Goal: Check status: Check status

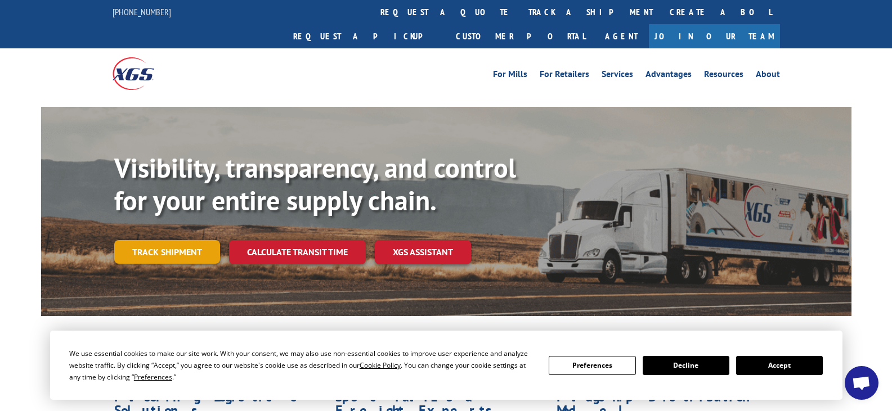
click at [175, 240] on link "Track shipment" at bounding box center [167, 252] width 106 height 24
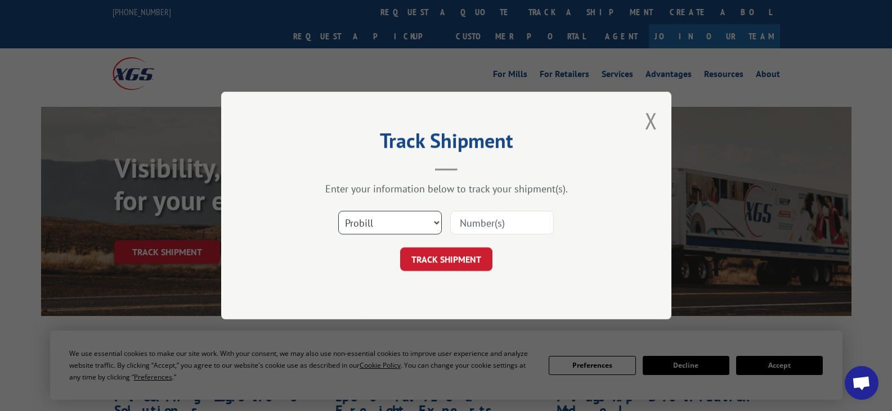
click at [378, 216] on select "Select category... Probill BOL PO" at bounding box center [390, 223] width 104 height 24
click at [471, 258] on button "TRACK SHIPMENT" at bounding box center [446, 260] width 92 height 24
click at [381, 225] on select "Select category... Probill BOL PO" at bounding box center [390, 223] width 104 height 24
select select "po"
click at [338, 211] on select "Select category... Probill BOL PO" at bounding box center [390, 223] width 104 height 24
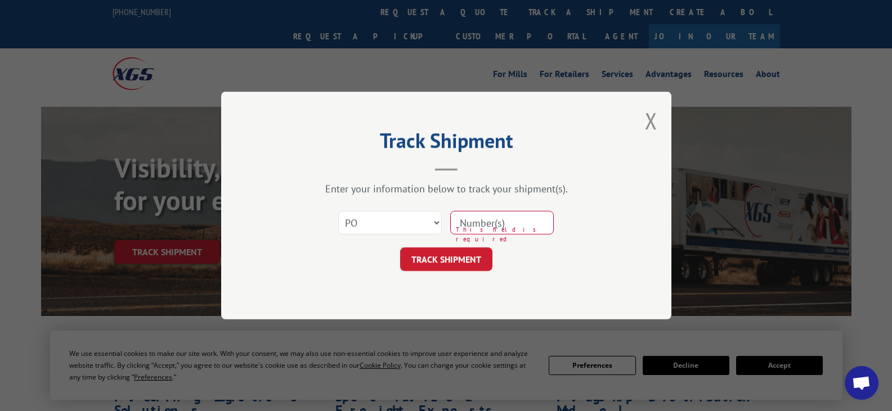
click at [485, 221] on input at bounding box center [502, 223] width 104 height 24
paste input "17207686BOL"
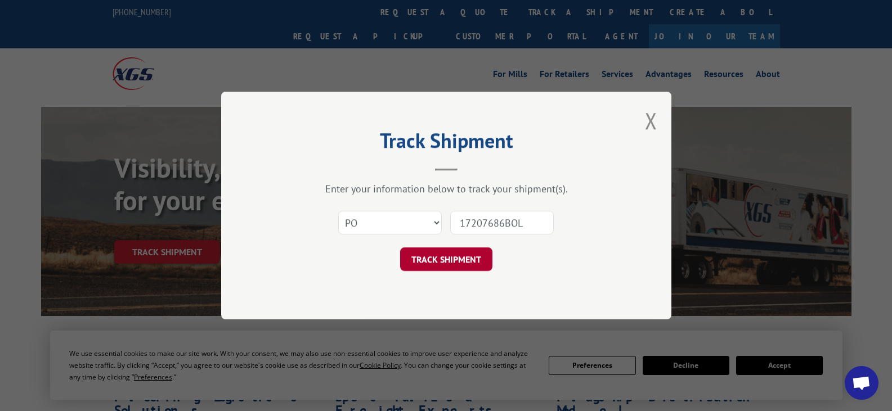
type input "17207686BOL"
click at [458, 256] on button "TRACK SHIPMENT" at bounding box center [446, 260] width 92 height 24
